Goal: Information Seeking & Learning: Learn about a topic

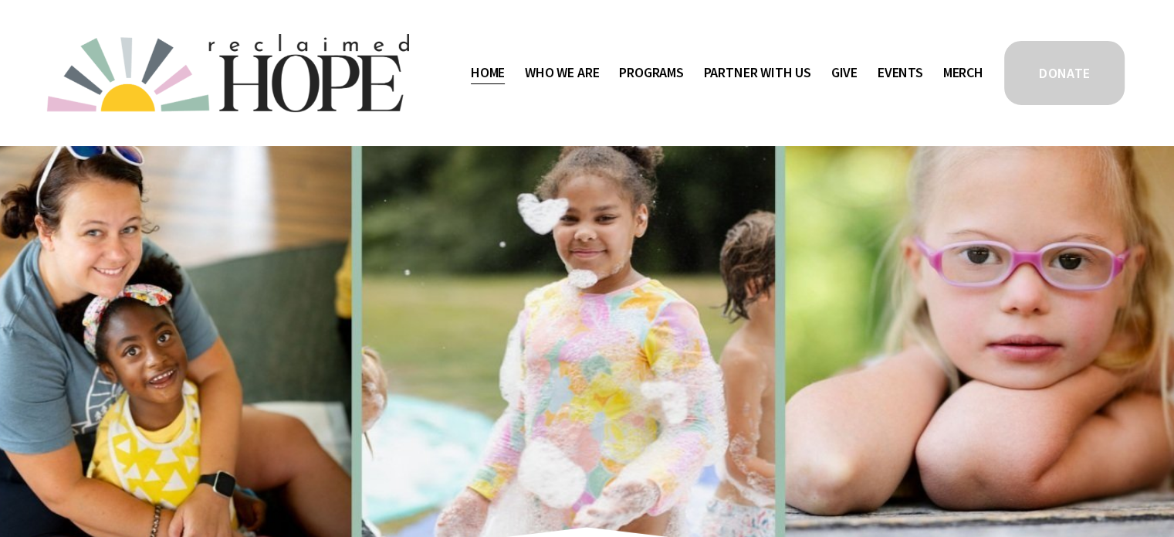
click at [679, 70] on nav "Home Who We Are Staff & Board Contact Public Documents Programs Thrive Support …" at bounding box center [727, 72] width 513 height 25
click at [0, 0] on span "Camp Hope" at bounding box center [0, 0] width 0 height 0
